Goal: Submit feedback/report problem

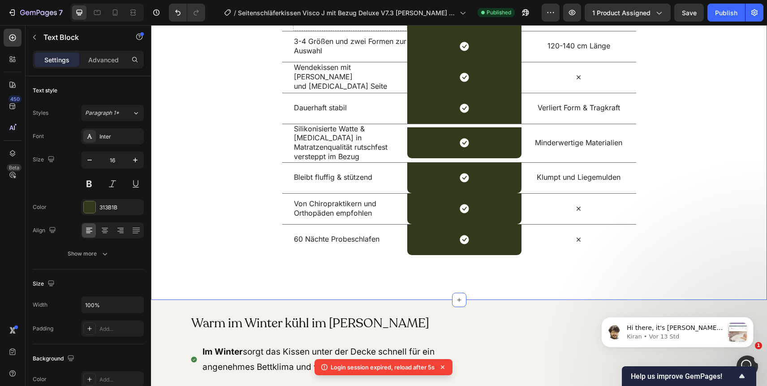
scroll to position [1635, 0]
click at [709, 328] on span "Hi there, it's Kiran again! I have the update from our Technical Team ﻿​ ﻿After…" at bounding box center [675, 376] width 96 height 105
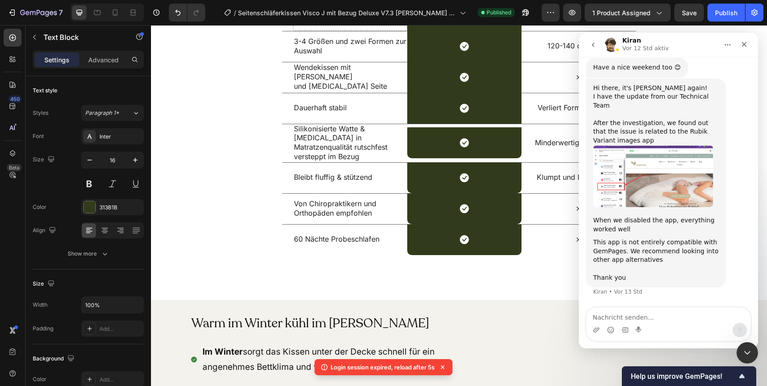
scroll to position [1650, 0]
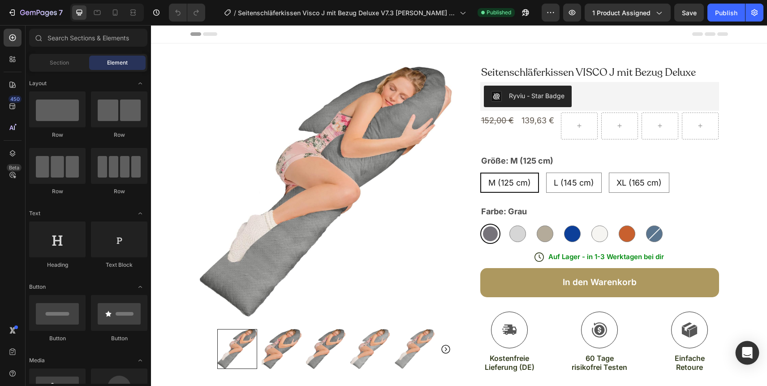
click at [744, 356] on icon "Open Intercom Messenger" at bounding box center [747, 353] width 10 height 12
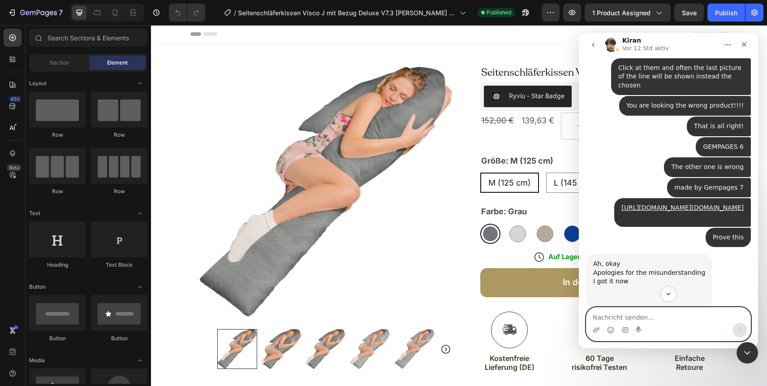
scroll to position [1088, 0]
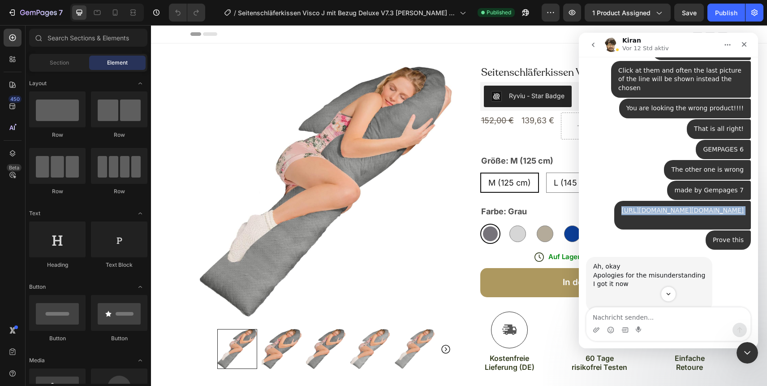
copy div "https://builder.gempages.net/editor/493514107949941731/585687388349530819?type=…"
drag, startPoint x: 673, startPoint y: 262, endPoint x: 610, endPoint y: 223, distance: 74.6
click at [610, 223] on div "https://builder.gempages.net/editor/493514107949941731/585687388349530819?type=…" at bounding box center [668, 215] width 165 height 29
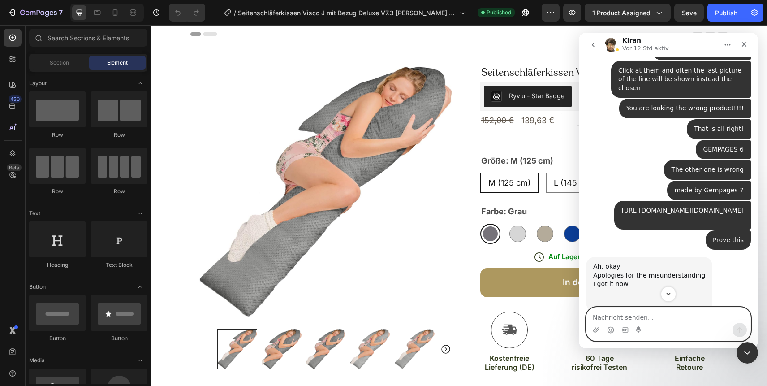
click at [602, 315] on textarea "Nachricht senden..." at bounding box center [669, 314] width 164 height 15
type textarea "The problem:"
click at [610, 308] on textarea "The problem:" at bounding box center [669, 314] width 164 height 15
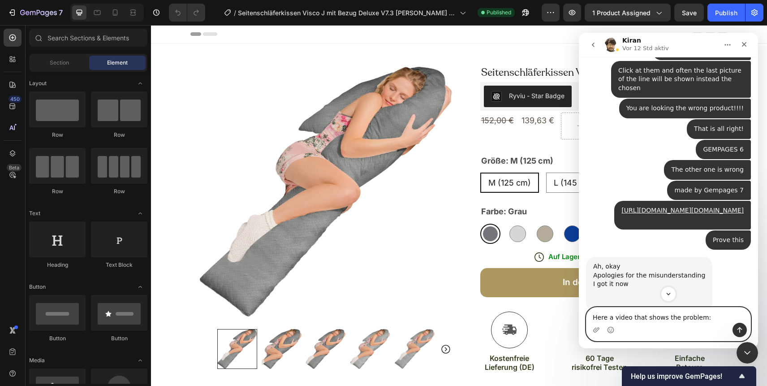
paste textarea "https://drive.google.com/file/d/1bDKacBDgtaigRxKk3oDzYnpr9rnQpLwL/view?usp=shar…"
type textarea "Here a video that shows the problem: https://drive.google.com/file/d/1bDKacBDgt…"
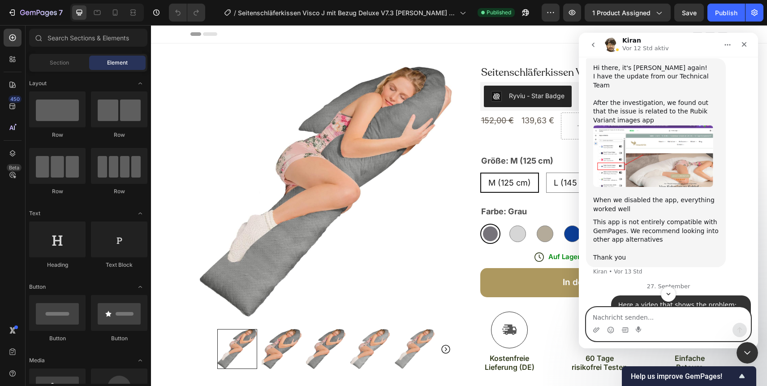
scroll to position [1712, 0]
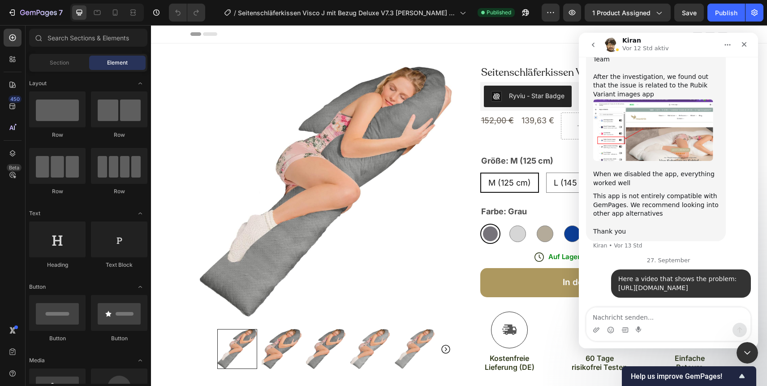
click at [681, 284] on link "https://drive.google.com/file/d/1bDKacBDgtaigRxKk3oDzYnpr9rnQpLwL/view?usp=shar…" at bounding box center [653, 287] width 70 height 7
drag, startPoint x: 619, startPoint y: 258, endPoint x: 669, endPoint y: 283, distance: 55.7
click at [669, 283] on div "Here a video that shows the problem: https://drive.google.com/file/d/1bDKacBDgt…" at bounding box center [680, 283] width 125 height 17
copy div "Here a video that shows the problem: https://drive.google.com/file/d/1bDKacBDgt…"
drag, startPoint x: 669, startPoint y: 290, endPoint x: 620, endPoint y: 260, distance: 57.7
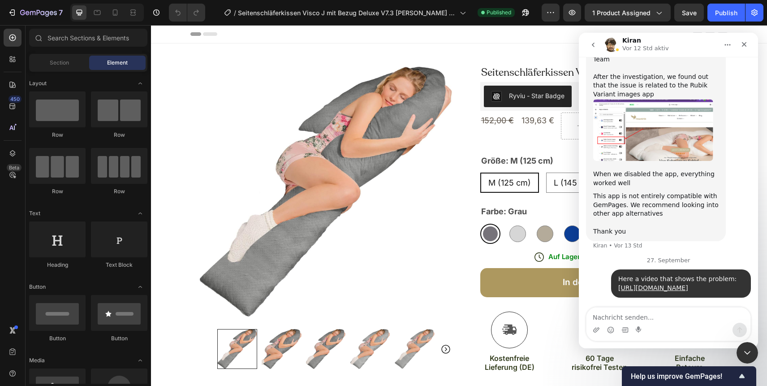
click at [620, 275] on div "Here a video that shows the problem: https://drive.google.com/file/d/1bDKacBDgt…" at bounding box center [680, 283] width 125 height 17
click at [620, 315] on textarea "Nachricht senden..." at bounding box center [669, 314] width 164 height 15
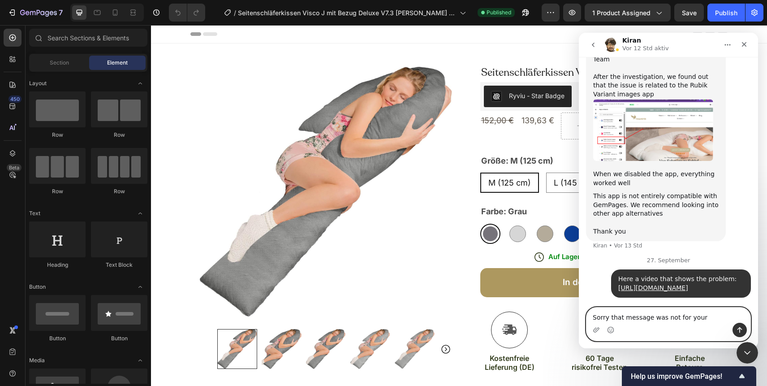
type textarea "Sorry that message was not for you"
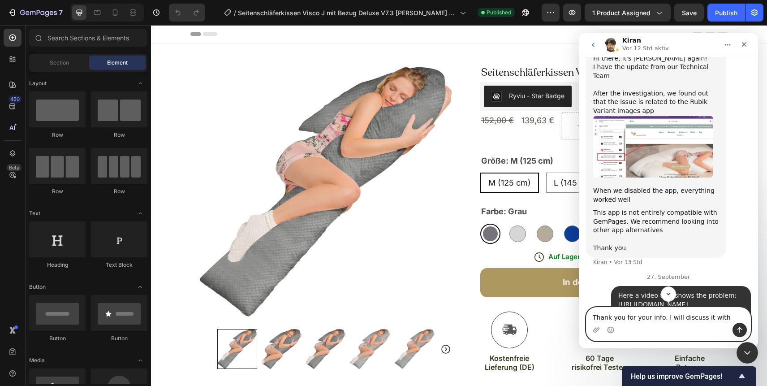
scroll to position [1644, 0]
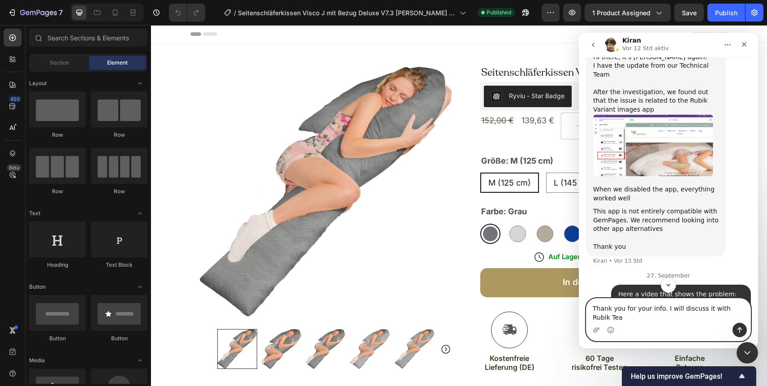
type textarea "Thank you for your info. I will discuss it with Rubik Team"
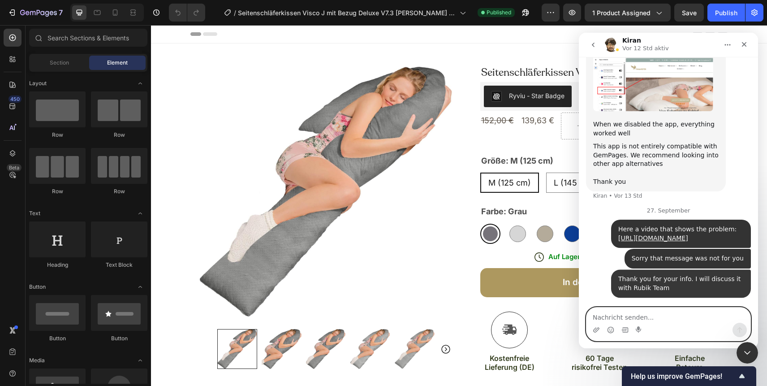
scroll to position [1762, 0]
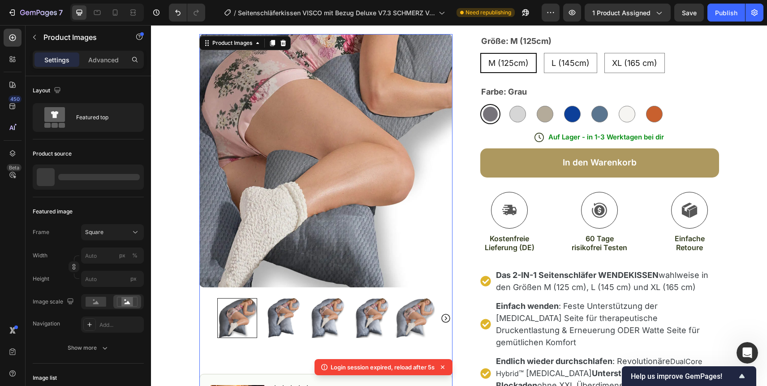
click at [370, 200] on img at bounding box center [325, 160] width 253 height 253
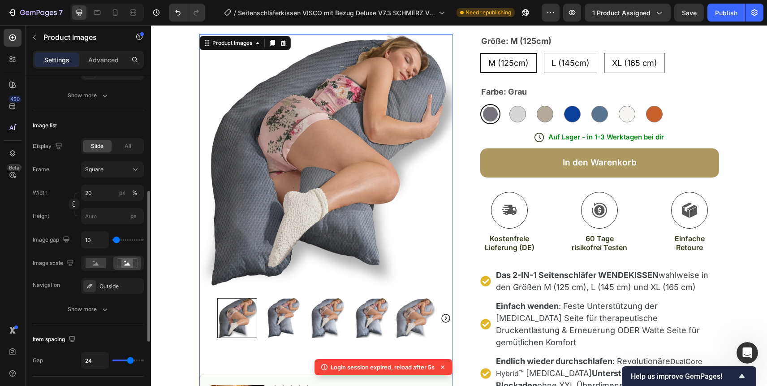
scroll to position [255, 0]
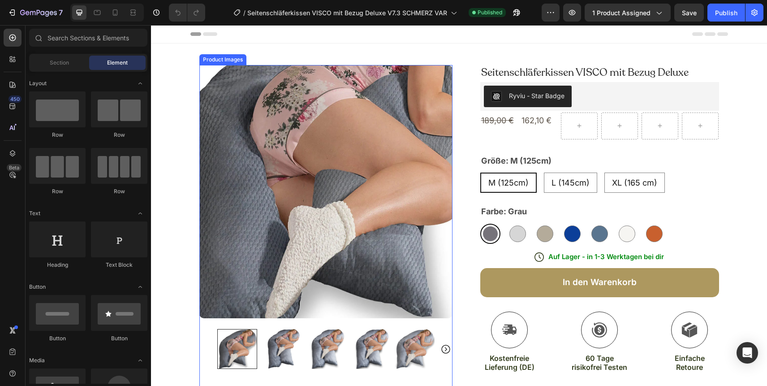
click at [279, 238] on img at bounding box center [325, 191] width 253 height 253
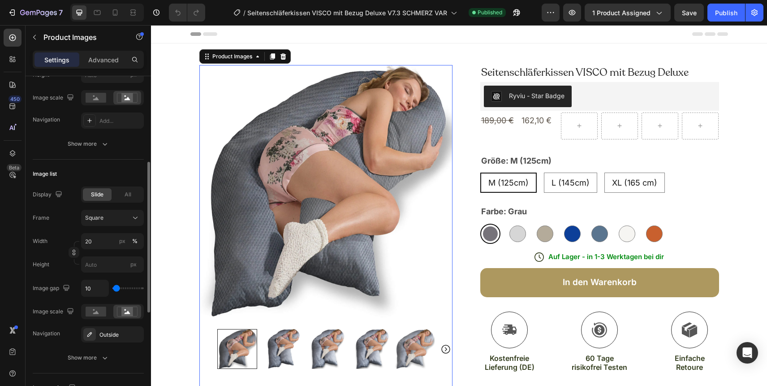
scroll to position [190, 0]
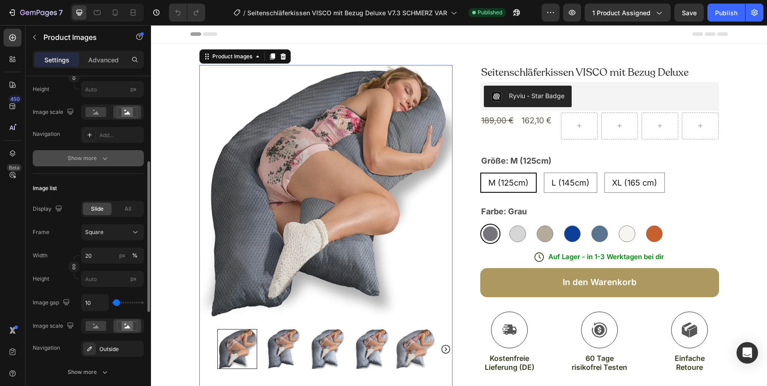
click at [102, 160] on icon "button" at bounding box center [104, 158] width 9 height 9
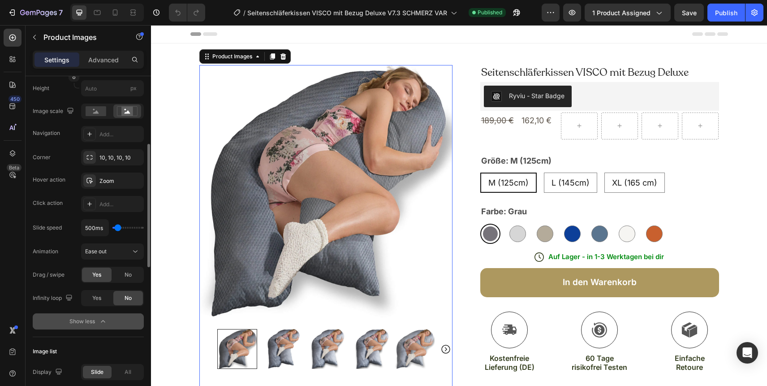
scroll to position [193, 0]
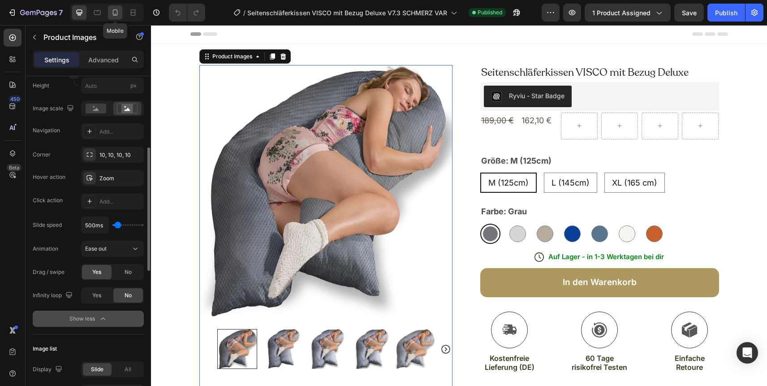
click at [116, 14] on icon at bounding box center [115, 12] width 9 height 9
type input "100"
type input "0"
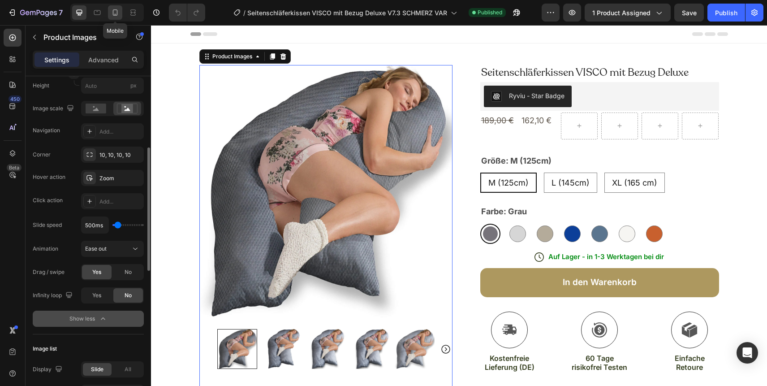
type input "8"
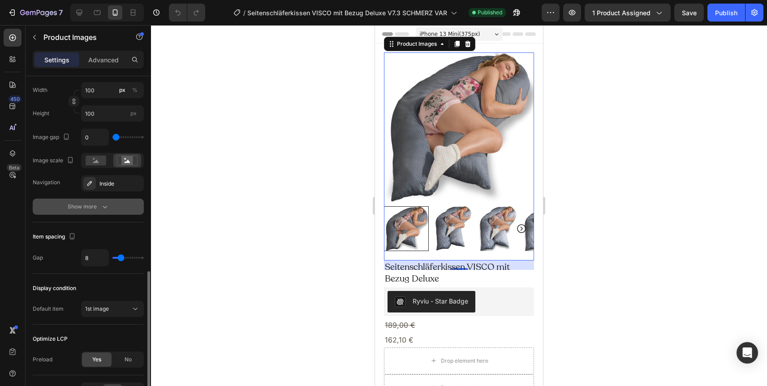
scroll to position [507, 0]
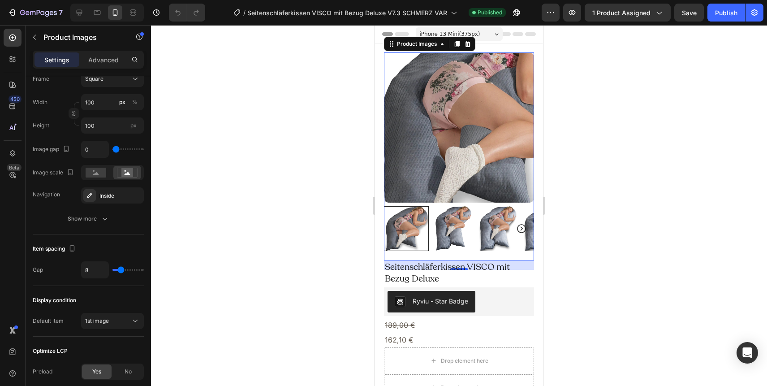
click at [416, 143] on img at bounding box center [459, 127] width 150 height 150
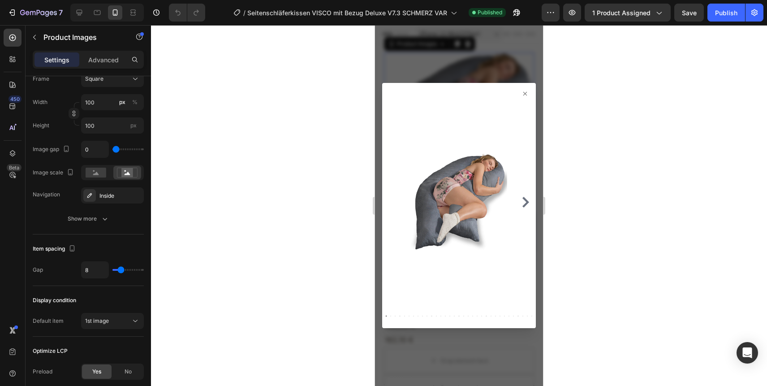
click at [525, 91] on icon at bounding box center [525, 93] width 7 height 7
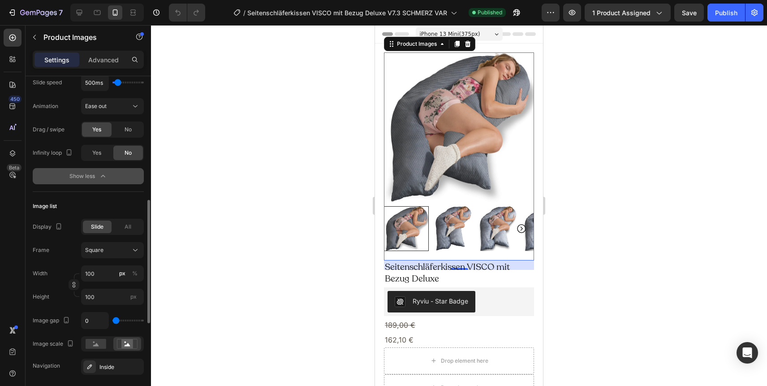
scroll to position [328, 0]
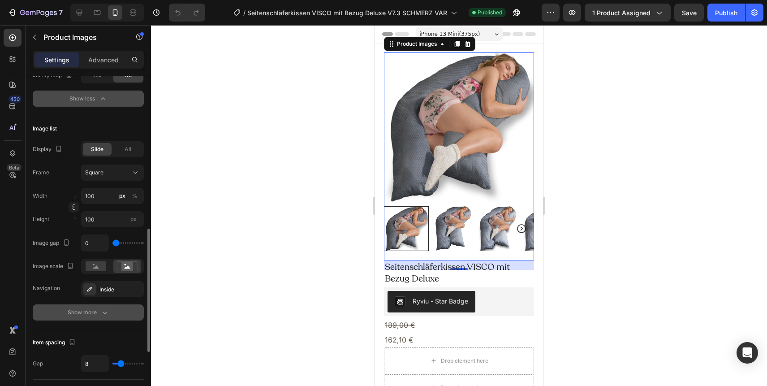
click at [100, 309] on icon "button" at bounding box center [104, 312] width 9 height 9
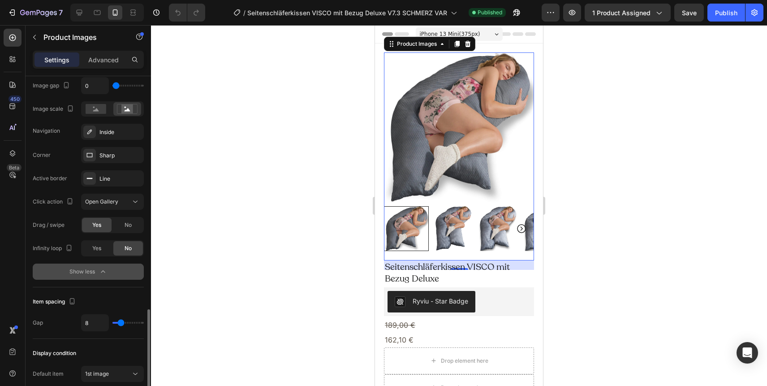
scroll to position [611, 0]
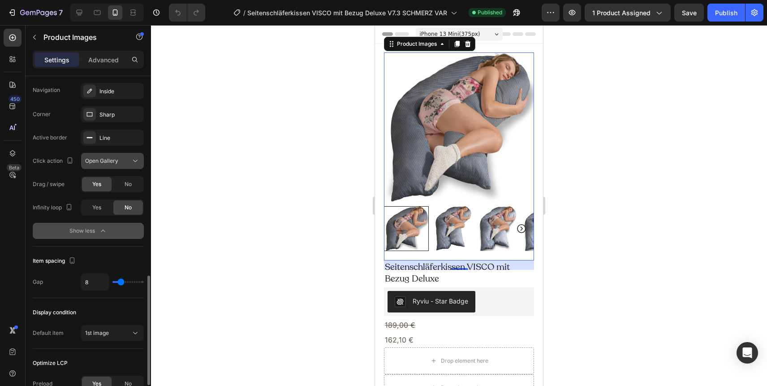
click at [124, 163] on div "Open Gallery" at bounding box center [108, 161] width 46 height 8
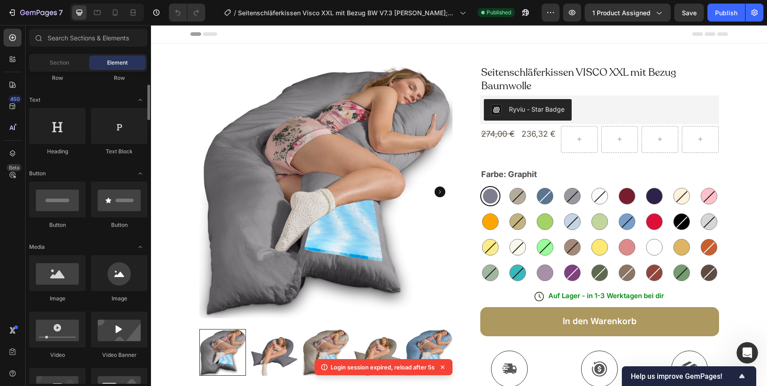
scroll to position [110, 0]
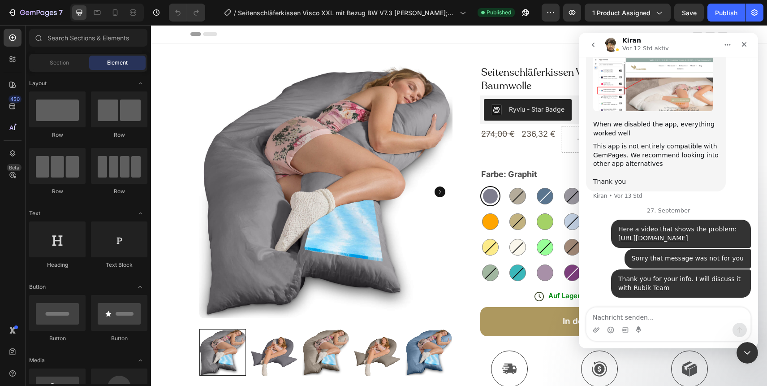
scroll to position [1762, 0]
click at [744, 46] on icon "Schließen" at bounding box center [744, 44] width 7 height 7
